Goal: Task Accomplishment & Management: Complete application form

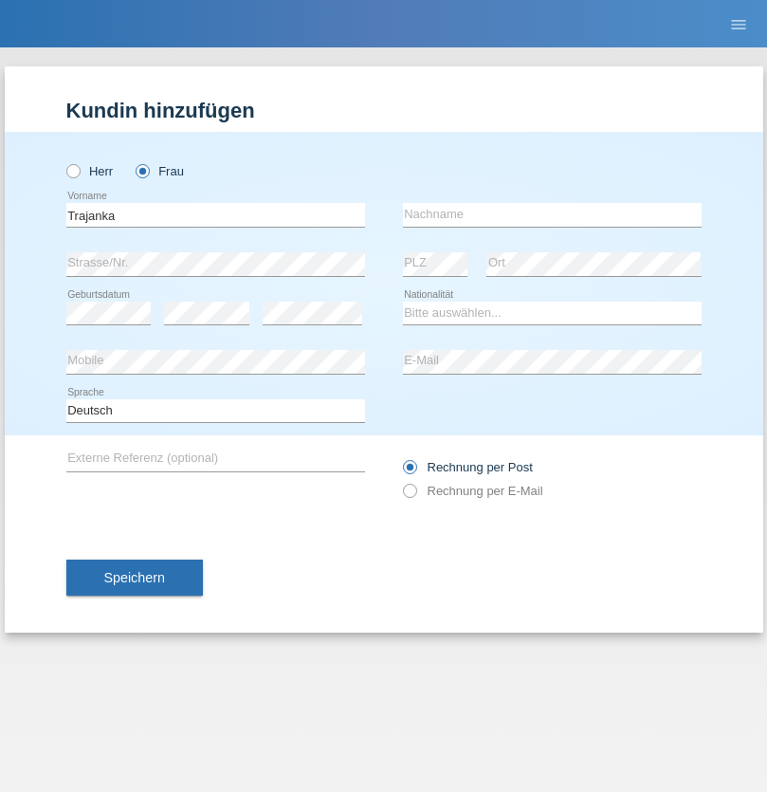
type input "Trajanka"
click at [552, 214] on input "text" at bounding box center [552, 215] width 299 height 24
type input "Angjelova"
select select "MK"
select select "C"
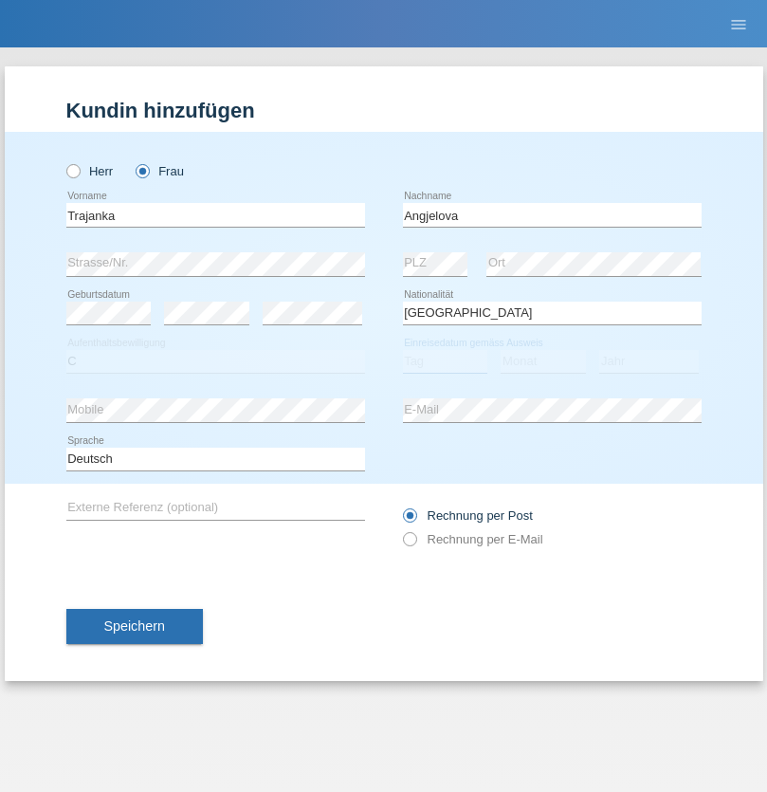
select select "01"
select select "09"
select select "2018"
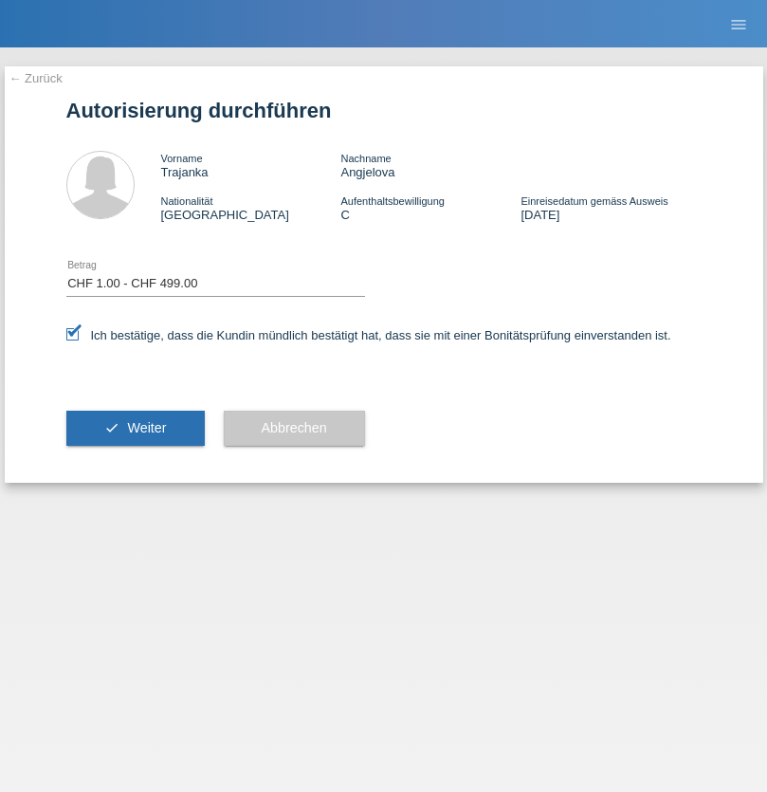
select select "1"
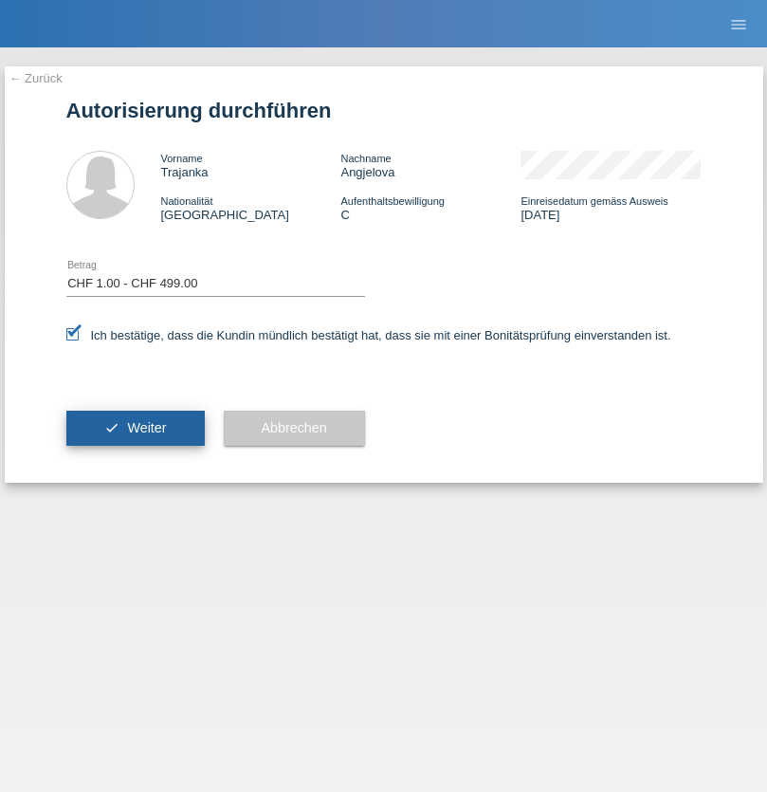
click at [135, 428] on span "Weiter" at bounding box center [146, 427] width 39 height 15
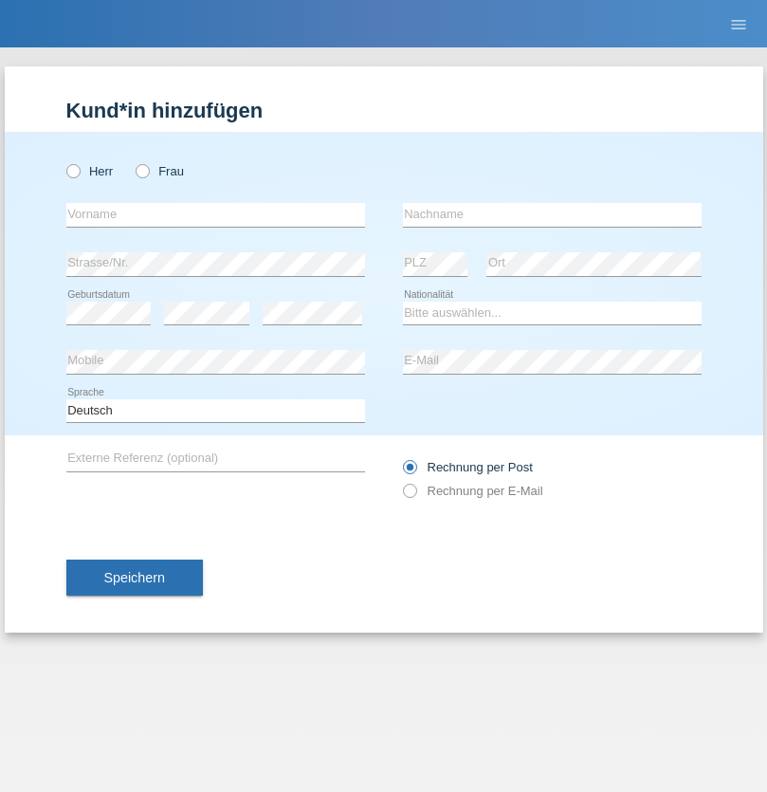
radio input "true"
click at [215, 214] on input "text" at bounding box center [215, 215] width 299 height 24
type input "Deda"
click at [552, 214] on input "text" at bounding box center [552, 215] width 299 height 24
type input "Shpetim"
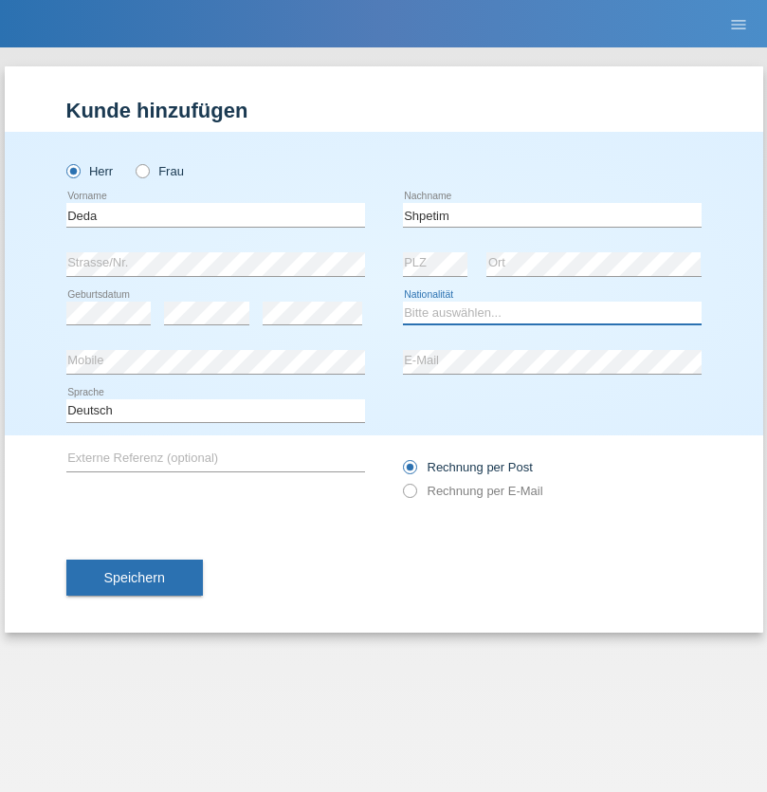
select select "XK"
select select "C"
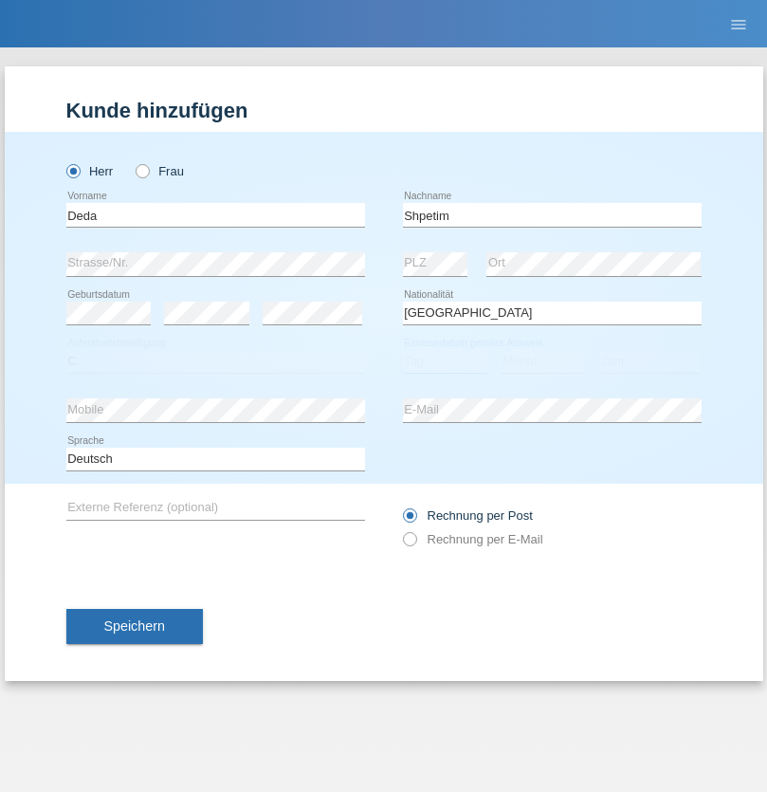
select select "16"
select select "02"
select select "2014"
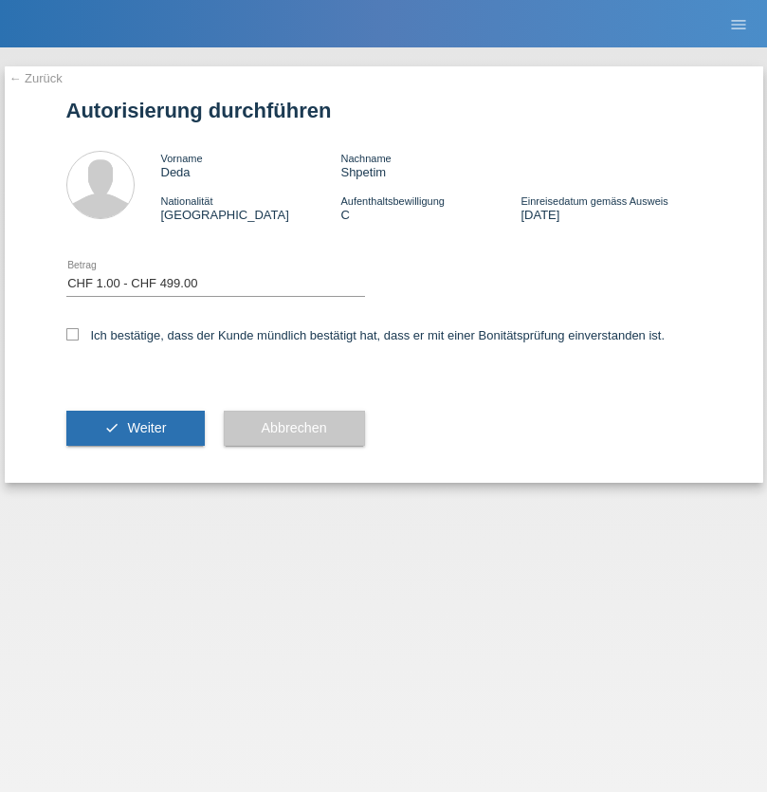
select select "1"
checkbox input "true"
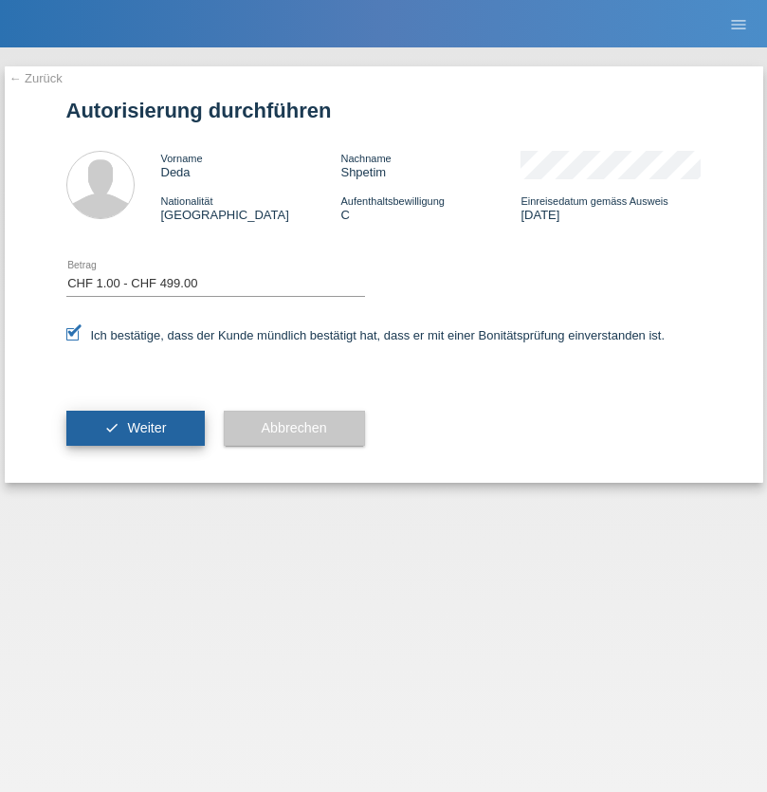
click at [135, 428] on span "Weiter" at bounding box center [146, 427] width 39 height 15
